Goal: Task Accomplishment & Management: Use online tool/utility

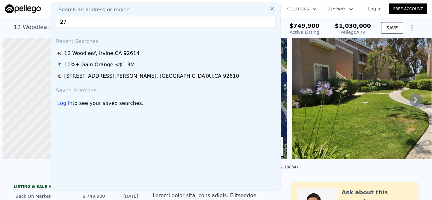
scroll to position [0, 3]
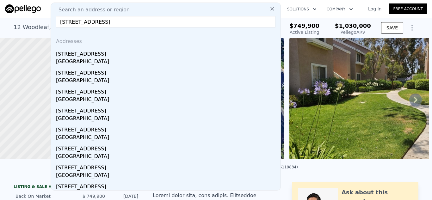
type input "[STREET_ADDRESS]"
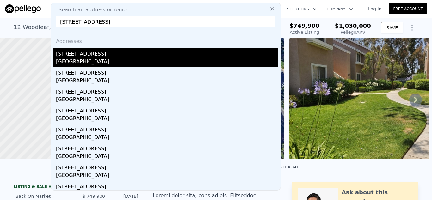
click at [84, 56] on div "[STREET_ADDRESS]" at bounding box center [167, 53] width 222 height 10
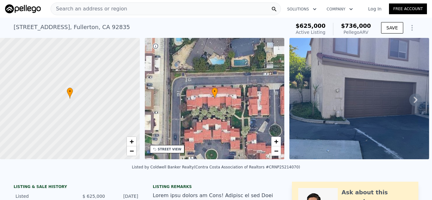
click at [417, 102] on icon at bounding box center [415, 100] width 13 height 13
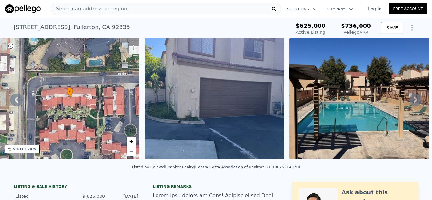
click at [417, 102] on icon at bounding box center [415, 100] width 13 height 13
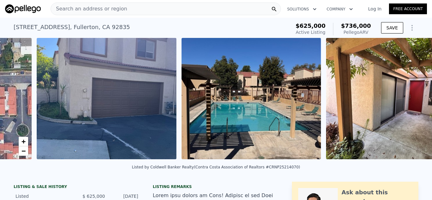
scroll to position [0, 289]
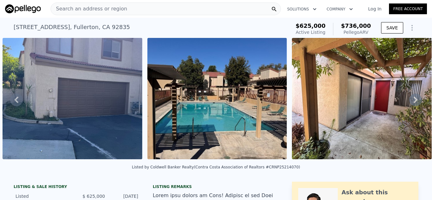
click at [417, 102] on icon at bounding box center [415, 100] width 13 height 13
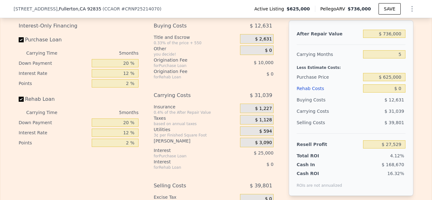
scroll to position [947, 0]
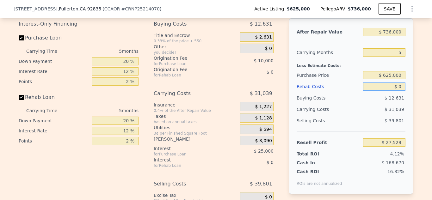
click at [401, 86] on input "$ 0" at bounding box center [384, 87] width 42 height 8
type input "$ 40,000"
type input "-$ 14,711"
type input "$ 40,000"
click at [29, 190] on div "Interest-Only Financing Purchase Loan Carrying Time 5 months Down Payment 20 % …" at bounding box center [81, 127] width 125 height 219
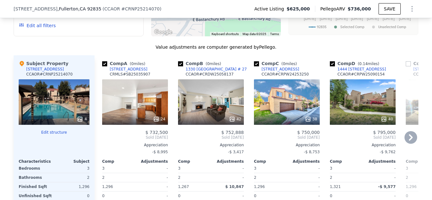
scroll to position [594, 0]
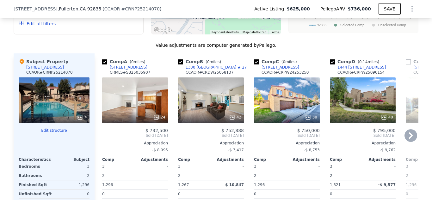
click at [295, 97] on div "38" at bounding box center [287, 100] width 66 height 46
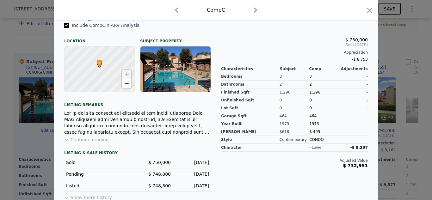
scroll to position [166, 0]
click at [54, 154] on div "Include Comp C in ARV Analysis Location Subject Property C • + − Listing remark…" at bounding box center [216, 114] width 324 height 185
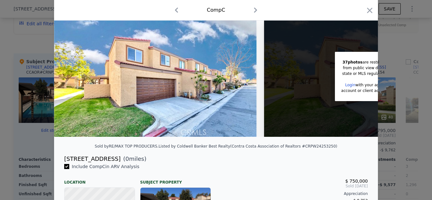
scroll to position [0, 0]
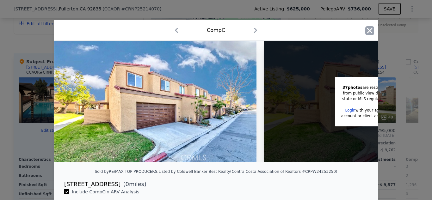
click at [369, 32] on icon "button" at bounding box center [369, 30] width 9 height 9
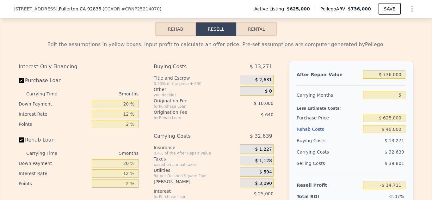
scroll to position [908, 0]
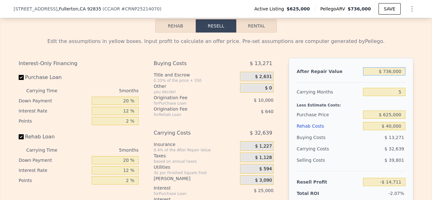
click at [392, 71] on input "$ 736,000" at bounding box center [384, 71] width 42 height 8
type input "$ 750,000"
type input "-$ 1,481"
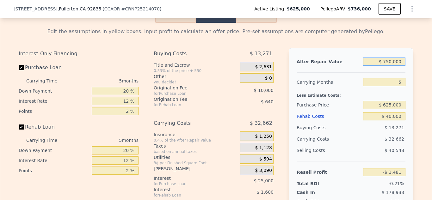
type input "$ 750,000"
click at [419, 69] on div "Edit the assumptions in yellow boxes. Input profit to calculate an offer price.…" at bounding box center [215, 145] width 431 height 245
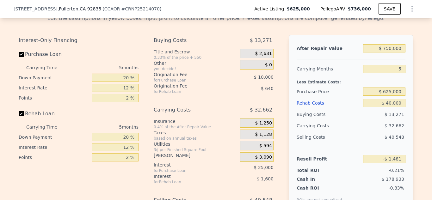
scroll to position [932, 0]
click at [130, 89] on input "12 %" at bounding box center [115, 87] width 47 height 8
type input "1 %"
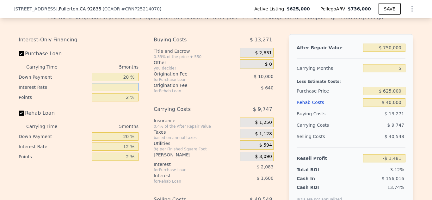
type input "$ 21,434"
type input "6 %"
type input "$ 11,019"
type input "6.5 %"
type input "$ 9,979"
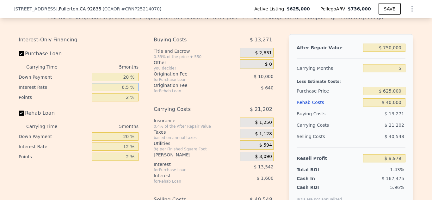
type input "6.5 %"
click at [130, 77] on input "20 %" at bounding box center [115, 77] width 47 height 8
type input "2 %"
type input "$ 4,679"
type input "25 %"
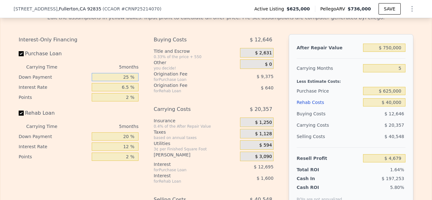
type input "$ 11,449"
type input "25 %"
click at [132, 47] on div "Interest-Only Financing Purchase Loan Carrying Time 5 months Down Payment 25 % …" at bounding box center [79, 98] width 120 height 128
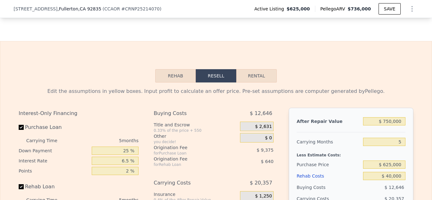
scroll to position [858, 0]
click at [256, 76] on button "Rental" at bounding box center [256, 76] width 40 height 13
select select "30"
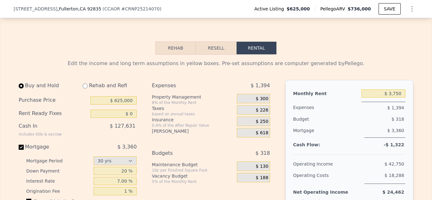
scroll to position [886, 0]
click at [123, 100] on input "$ 625,000" at bounding box center [113, 100] width 46 height 8
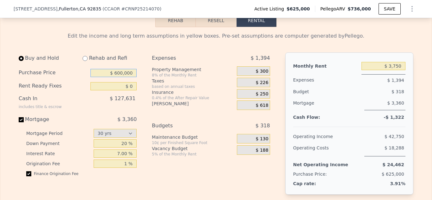
scroll to position [914, 0]
type input "$ 600,000"
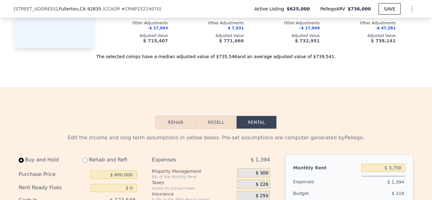
scroll to position [813, 0]
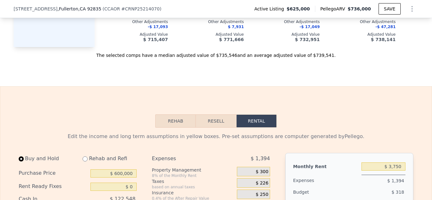
click at [222, 123] on button "Resell" at bounding box center [216, 120] width 40 height 13
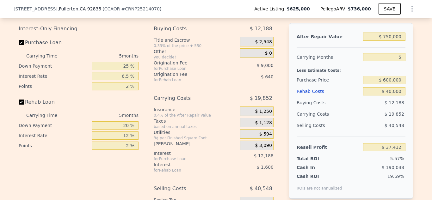
scroll to position [943, 0]
click at [129, 86] on input "2 %" at bounding box center [115, 86] width 47 height 8
type input "0 %"
type input "$ 46,412"
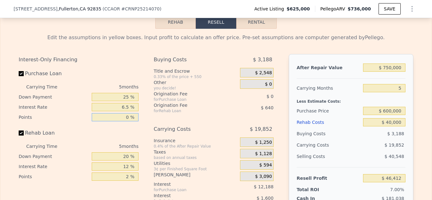
scroll to position [913, 0]
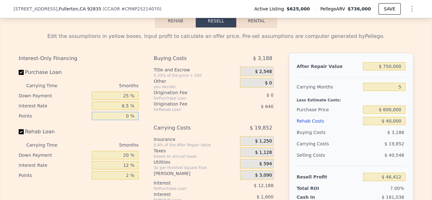
type input "0 %"
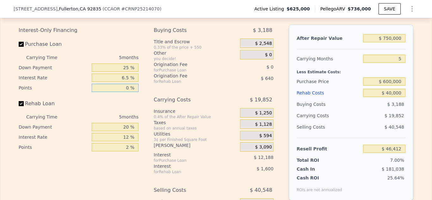
scroll to position [942, 0]
click at [272, 145] on div "$ 3,090" at bounding box center [257, 146] width 34 height 9
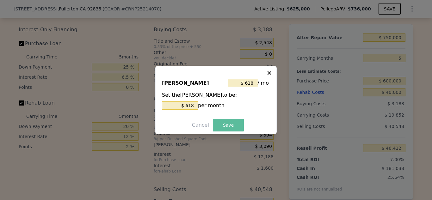
click at [231, 126] on button "Save" at bounding box center [228, 125] width 31 height 13
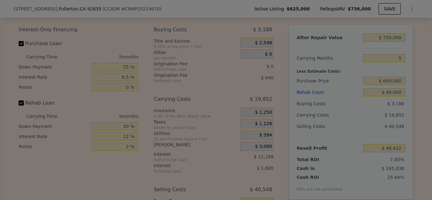
click at [230, 126] on button "Save" at bounding box center [227, 122] width 29 height 12
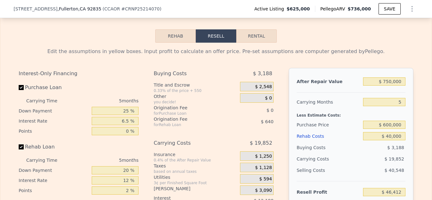
scroll to position [897, 0]
click at [262, 40] on button "Rental" at bounding box center [256, 36] width 40 height 13
select select "30"
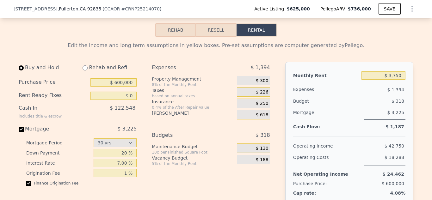
scroll to position [904, 0]
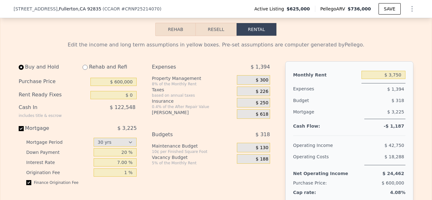
click at [27, 190] on div "Finance Origination Fee" at bounding box center [81, 185] width 110 height 10
click at [22, 131] on input "Mortgage $ 3,225" at bounding box center [21, 128] width 5 height 5
checkbox input "false"
type input "$ 40,000"
type input "$ 8,200"
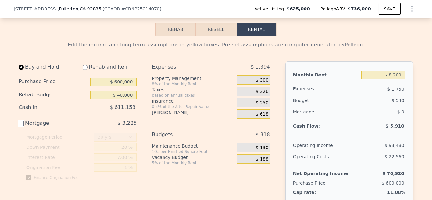
click at [22, 125] on input "Mortgage $ 3,225" at bounding box center [21, 123] width 5 height 5
checkbox input "true"
type input "$ 0"
type input "$ 3,750"
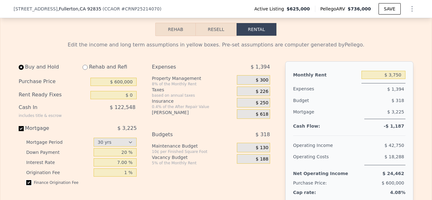
click at [28, 183] on input "checkbox" at bounding box center [28, 182] width 5 height 5
checkbox input "false"
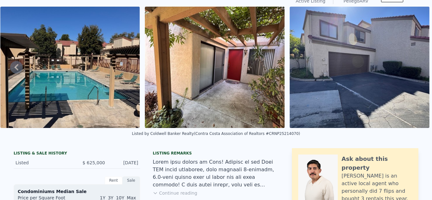
scroll to position [6, 0]
